Goal: Information Seeking & Learning: Learn about a topic

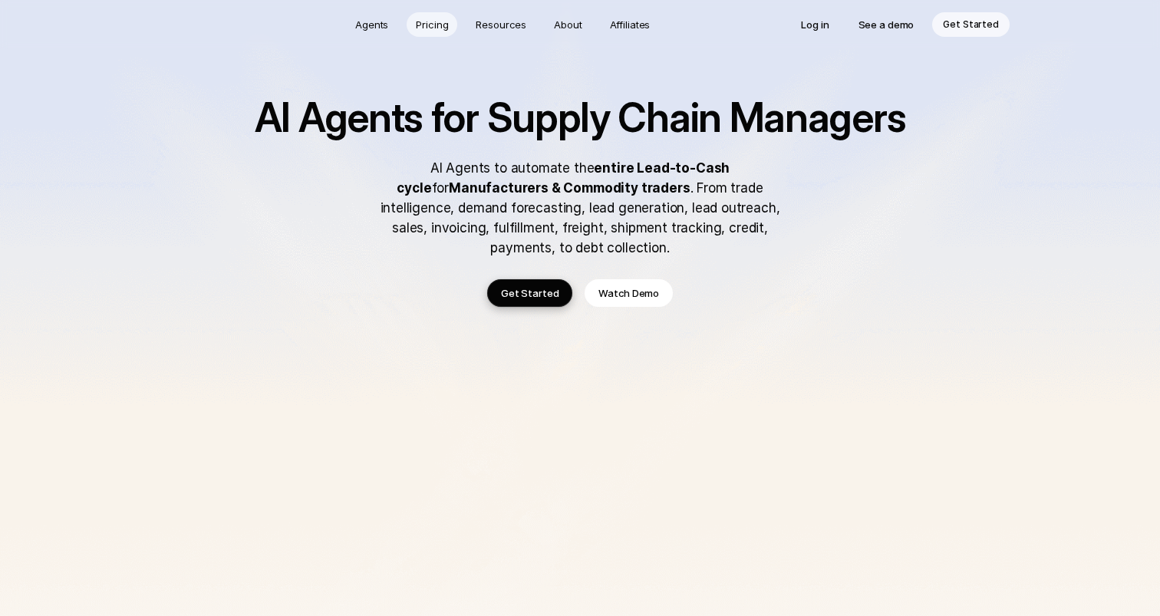
click at [435, 25] on p "Pricing" at bounding box center [432, 24] width 32 height 15
click at [825, 28] on p "Log in" at bounding box center [815, 24] width 28 height 15
click at [897, 28] on p "See a demo" at bounding box center [886, 24] width 56 height 15
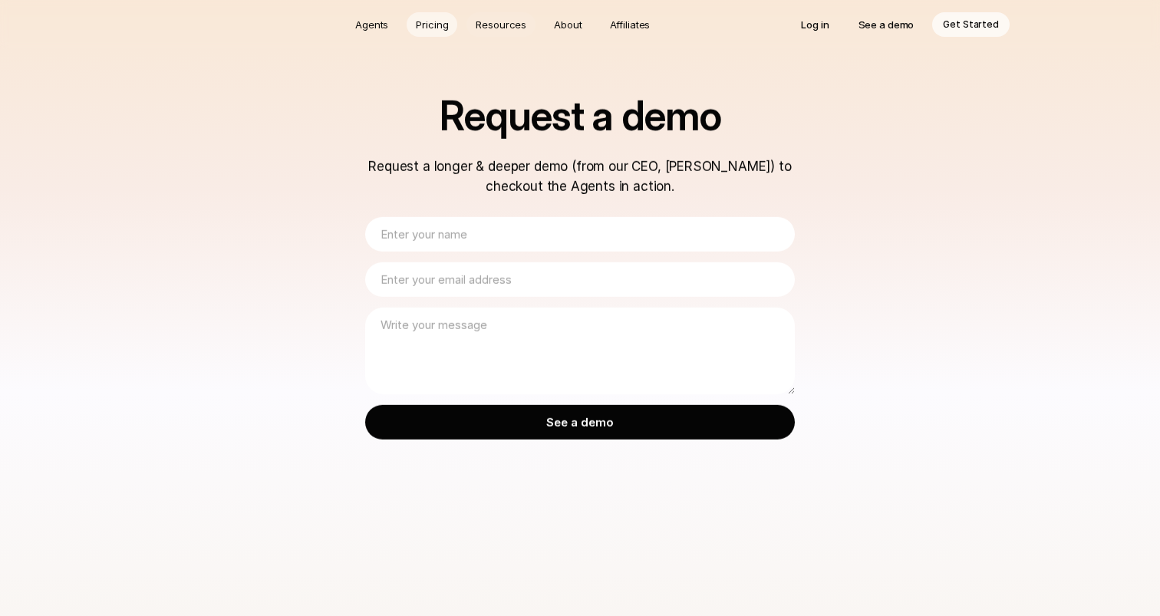
click at [439, 26] on p "Pricing" at bounding box center [432, 24] width 32 height 15
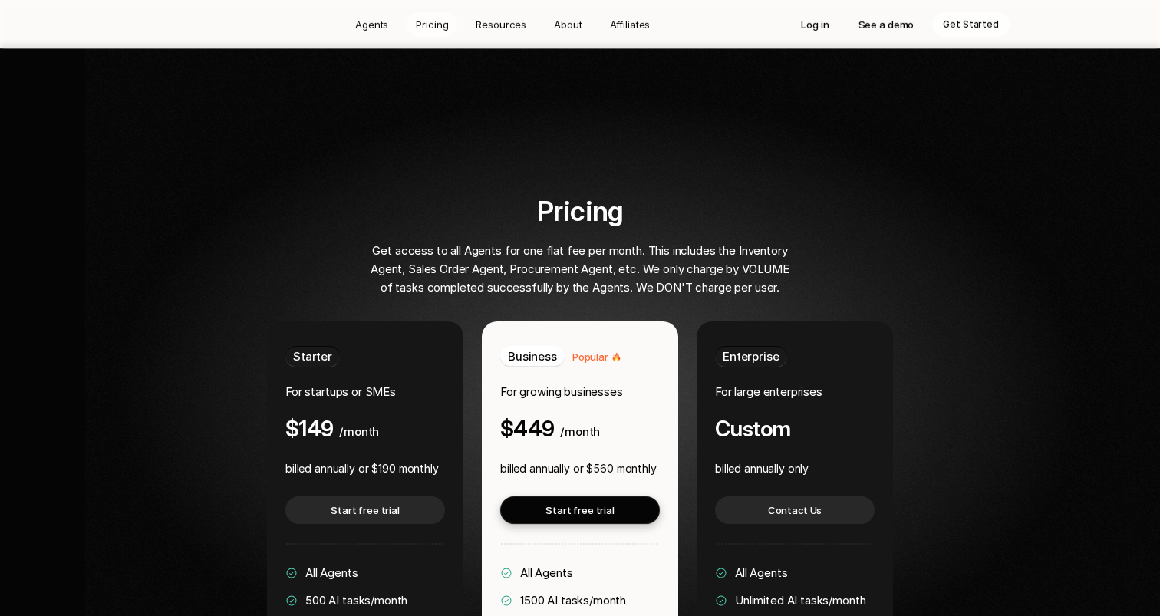
scroll to position [2783, 0]
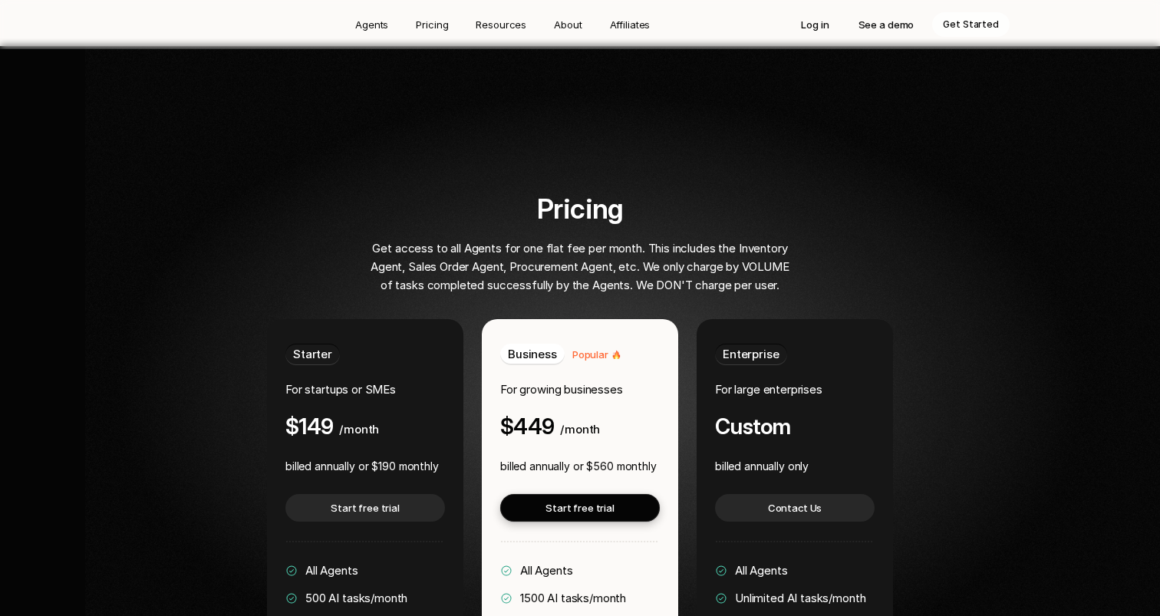
click at [269, 83] on div at bounding box center [665, 469] width 1160 height 847
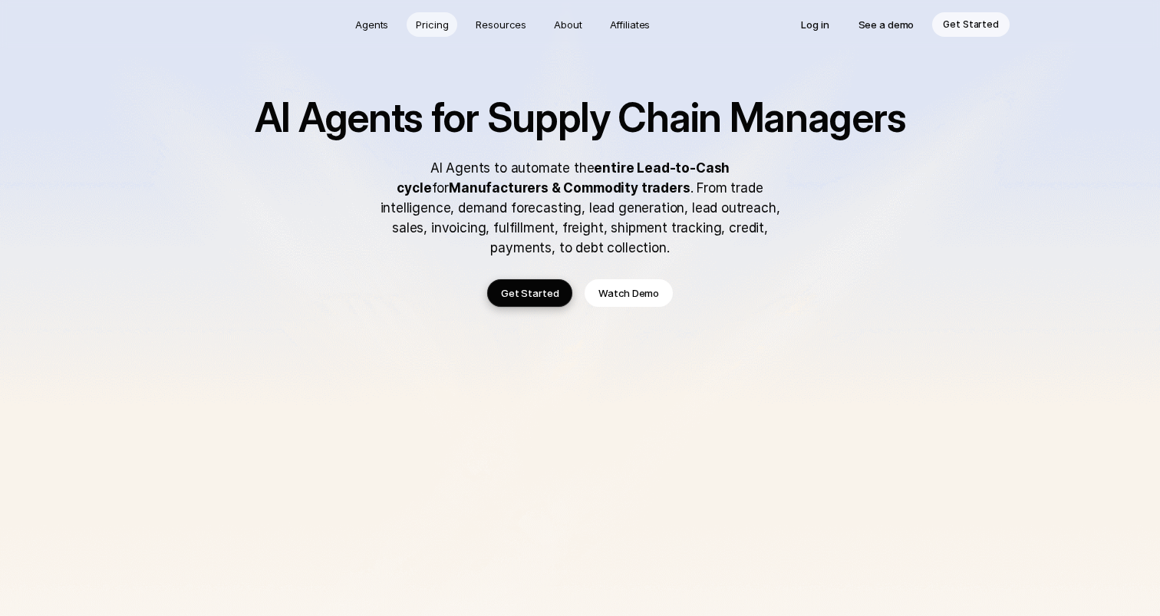
click at [424, 26] on p "Pricing" at bounding box center [432, 24] width 32 height 15
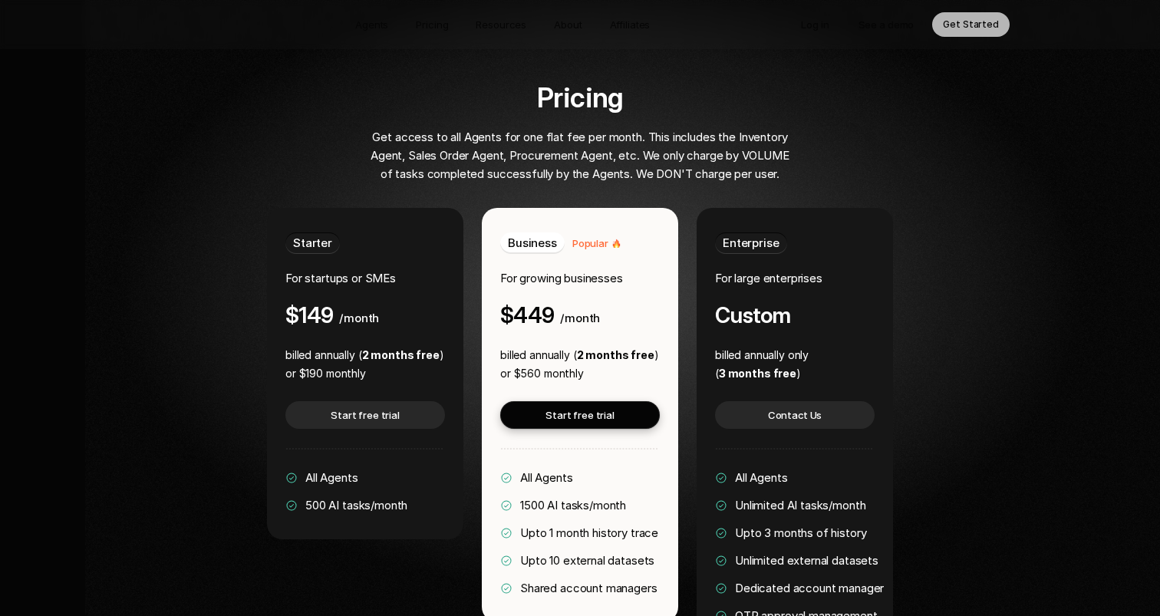
scroll to position [2905, 0]
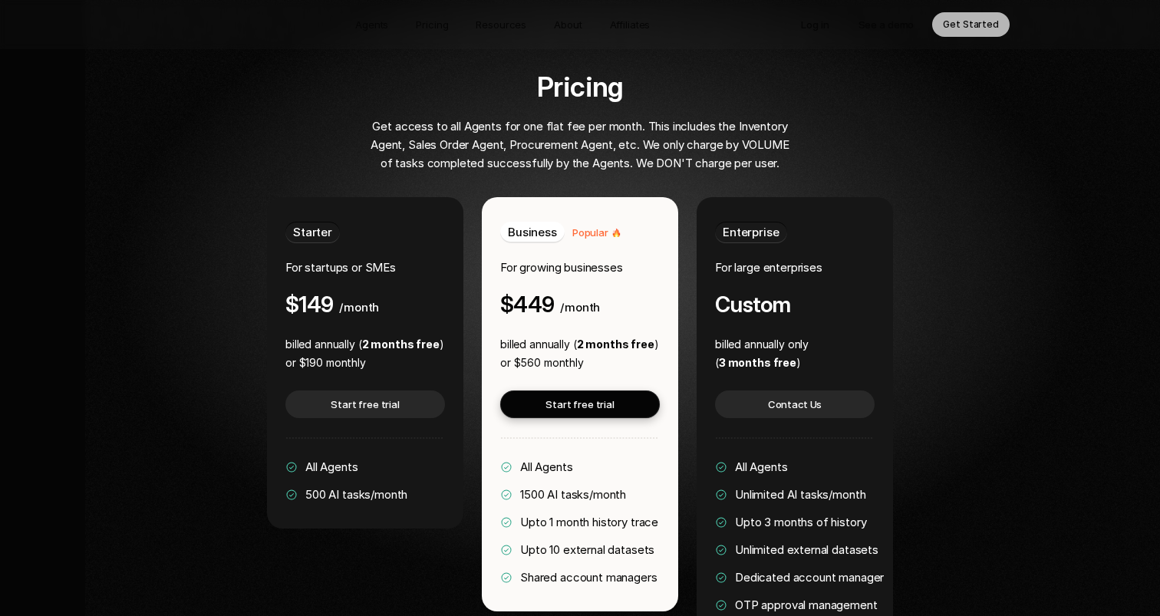
click at [1002, 441] on div "Pricing Get access to all Agents for one flat fee per month. This includes the …" at bounding box center [580, 368] width 928 height 595
click at [172, 335] on div "Pricing Get access to all Agents for one flat fee per month. This includes the …" at bounding box center [580, 368] width 928 height 595
click at [957, 476] on div "Pricing Get access to all Agents for one flat fee per month. This includes the …" at bounding box center [580, 368] width 928 height 595
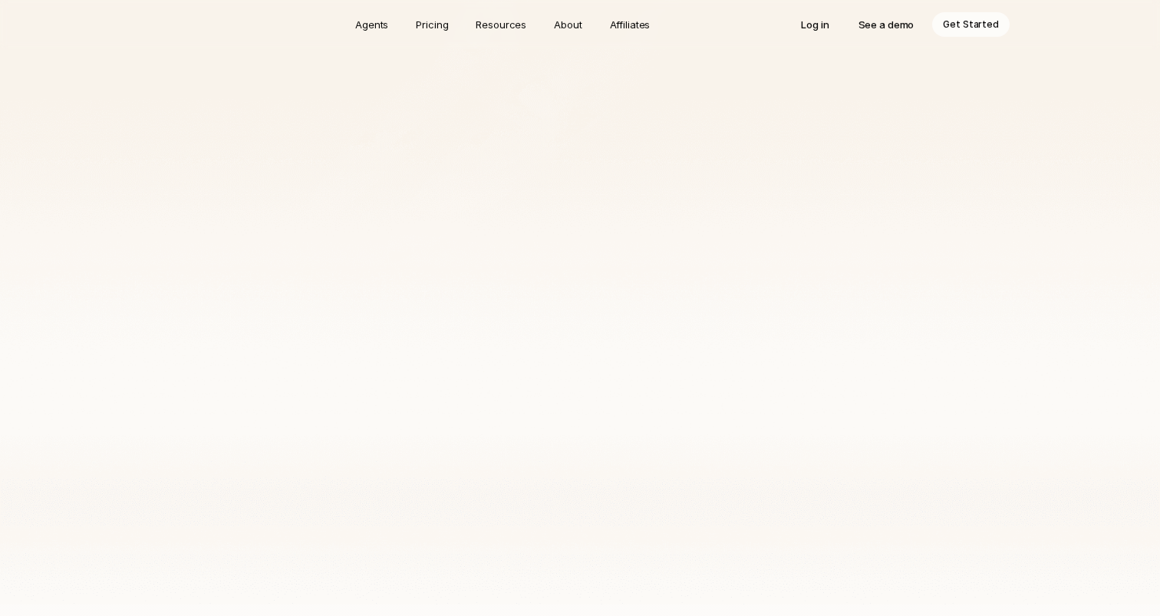
scroll to position [0, 0]
